Goal: Task Accomplishment & Management: Complete application form

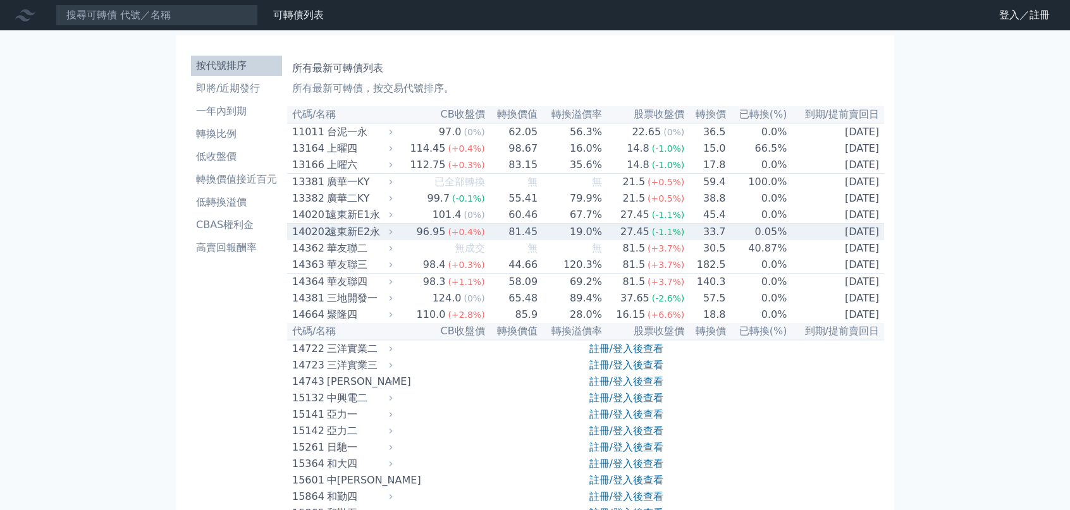
scroll to position [63, 0]
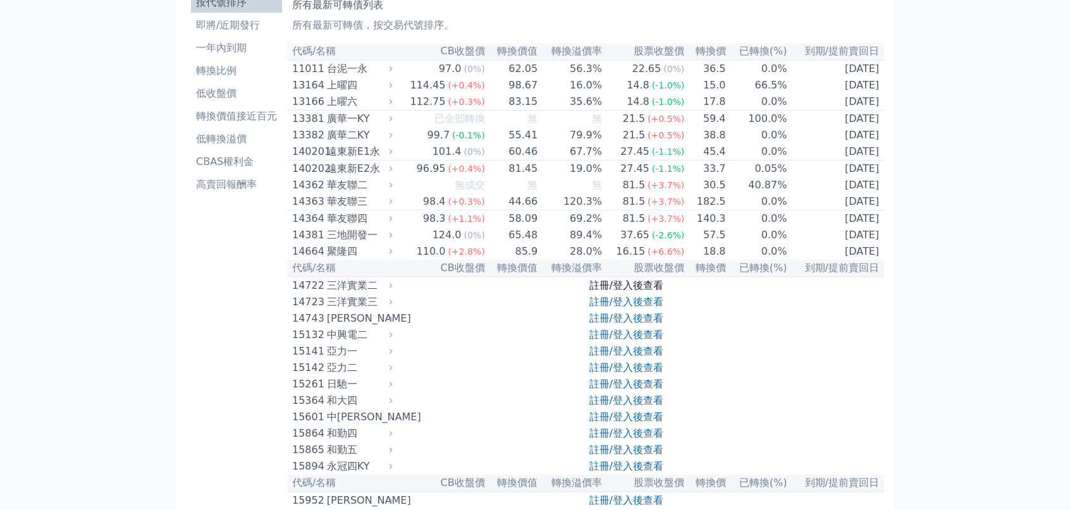
click at [613, 291] on link "註冊/登入後查看" at bounding box center [626, 285] width 74 height 12
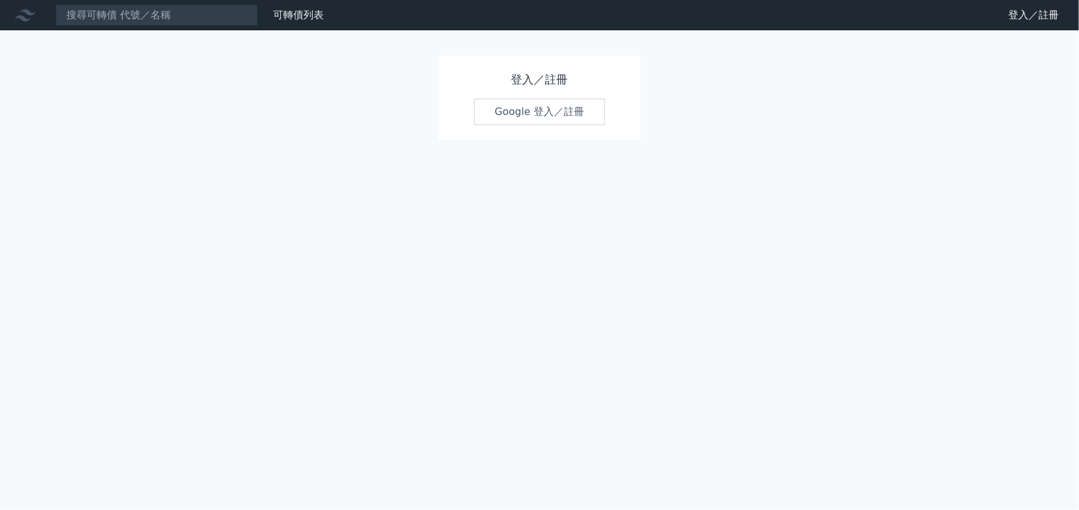
click at [537, 106] on link "Google 登入／註冊" at bounding box center [540, 112] width 132 height 27
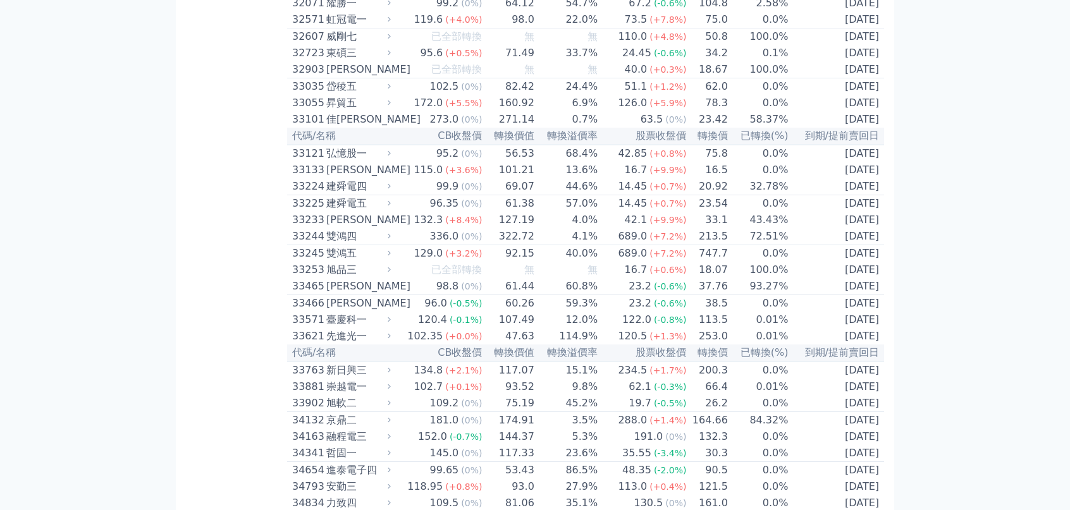
scroll to position [2150, 0]
